Goal: Find specific page/section: Find specific page/section

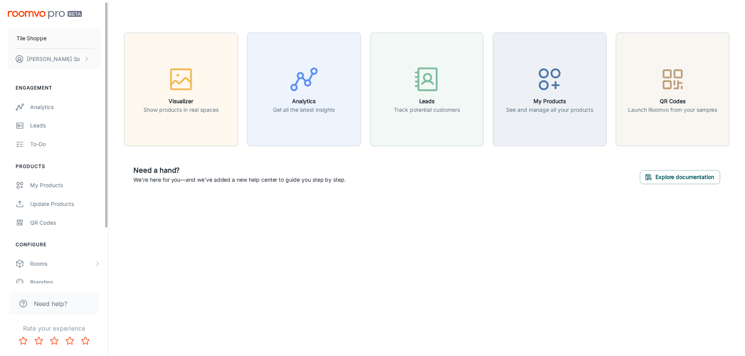
scroll to position [68, 0]
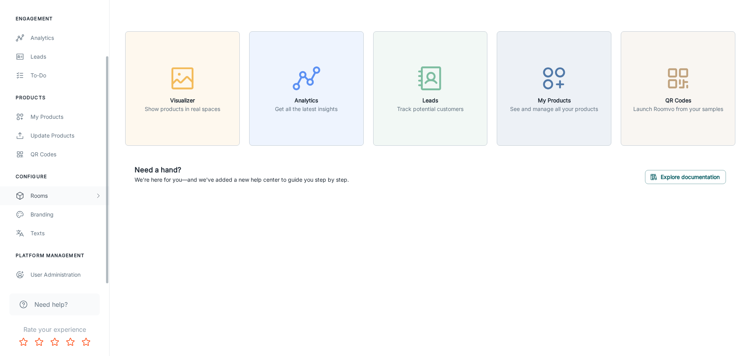
click at [47, 186] on div "Rooms" at bounding box center [54, 195] width 109 height 19
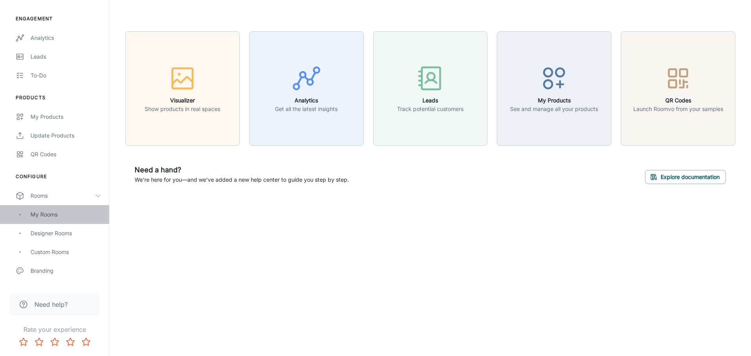
click at [54, 214] on div "My Rooms" at bounding box center [65, 214] width 71 height 9
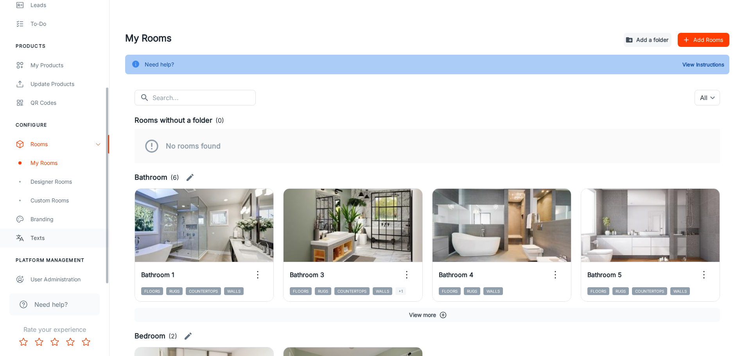
scroll to position [125, 0]
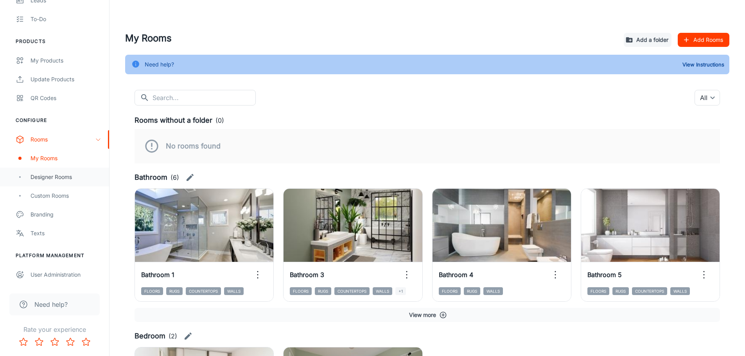
click at [58, 179] on div "Designer Rooms" at bounding box center [65, 177] width 71 height 9
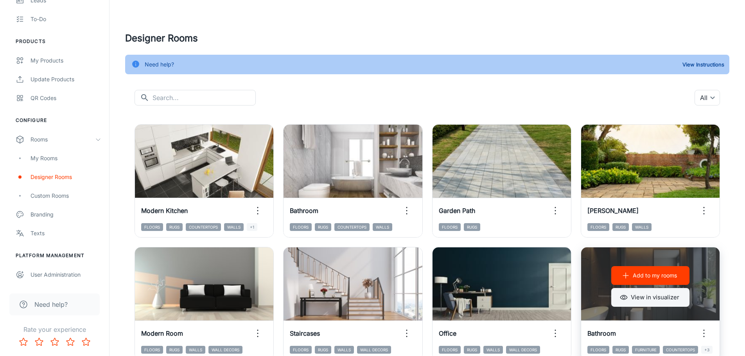
click at [644, 300] on button "View in visualizer" at bounding box center [650, 297] width 78 height 19
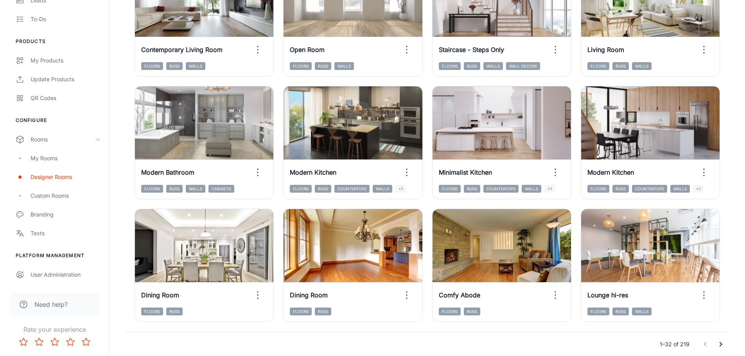
scroll to position [782, 0]
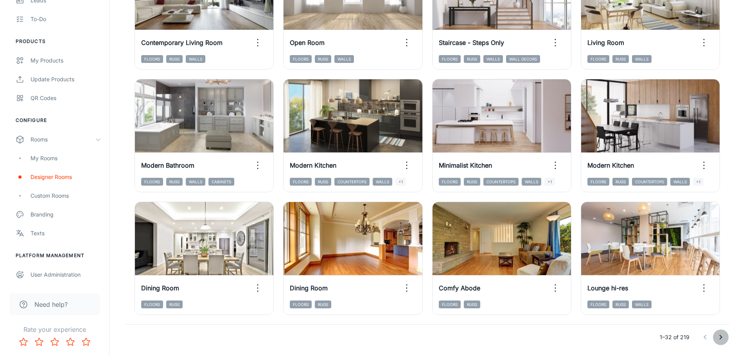
click at [720, 337] on icon "Go to next page" at bounding box center [720, 337] width 9 height 9
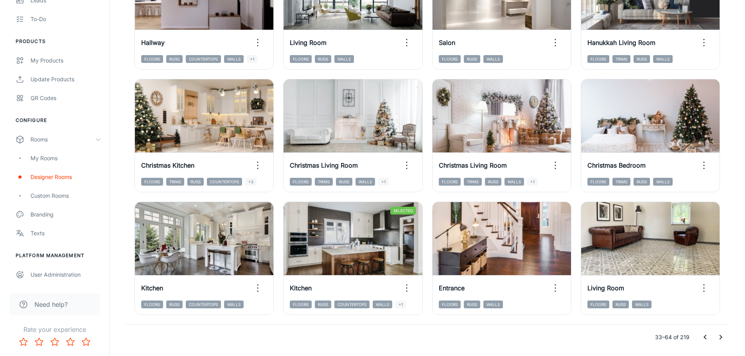
click at [715, 338] on button "Go to next page" at bounding box center [721, 338] width 16 height 16
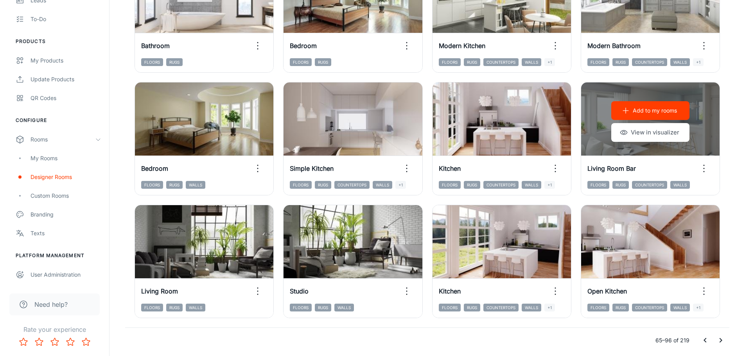
scroll to position [807, 0]
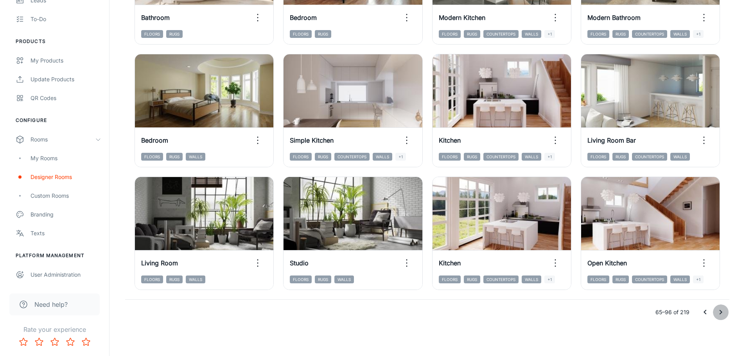
click at [714, 310] on button "Go to next page" at bounding box center [721, 313] width 16 height 16
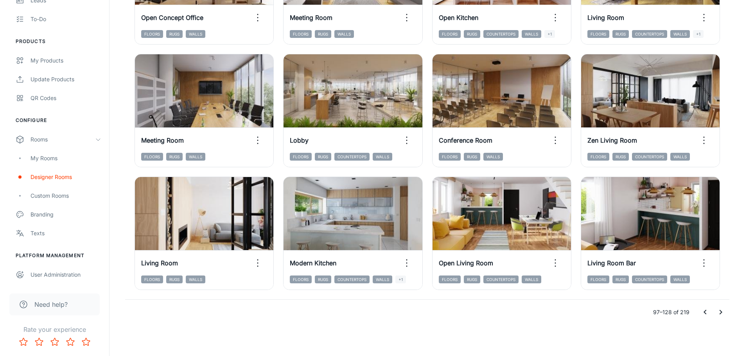
click at [722, 312] on icon "Go to next page" at bounding box center [720, 312] width 9 height 9
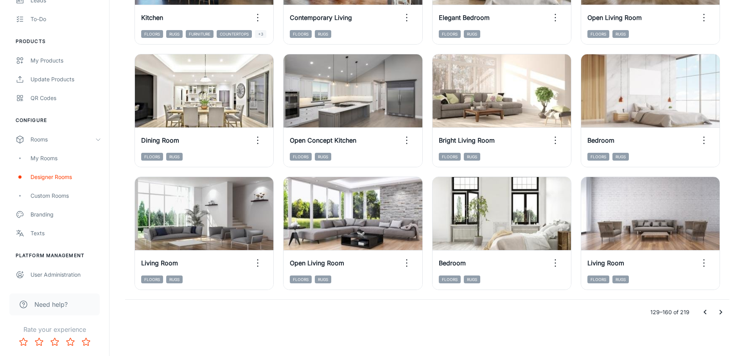
click at [721, 309] on icon "Go to next page" at bounding box center [720, 312] width 9 height 9
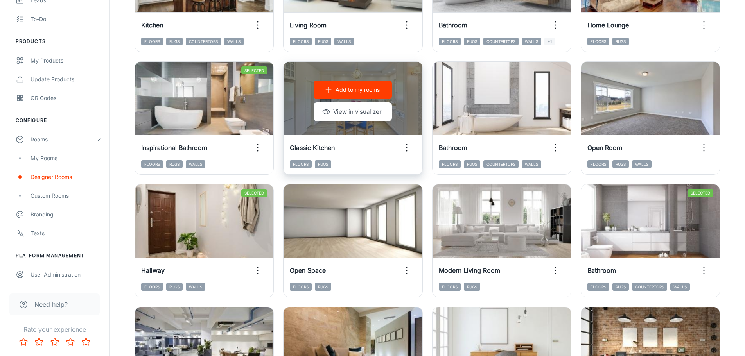
scroll to position [546, 0]
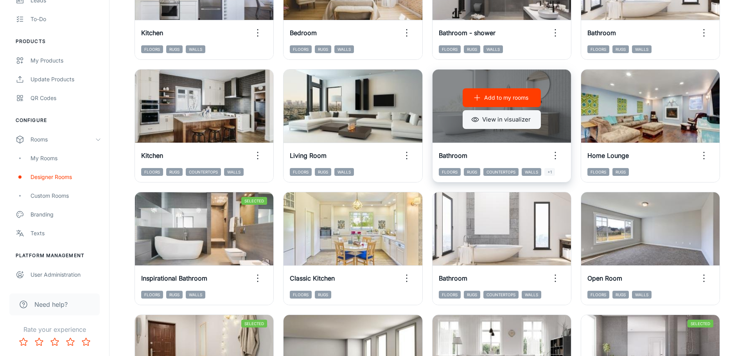
click at [527, 118] on button "View in visualizer" at bounding box center [502, 119] width 78 height 19
